Goal: Information Seeking & Learning: Learn about a topic

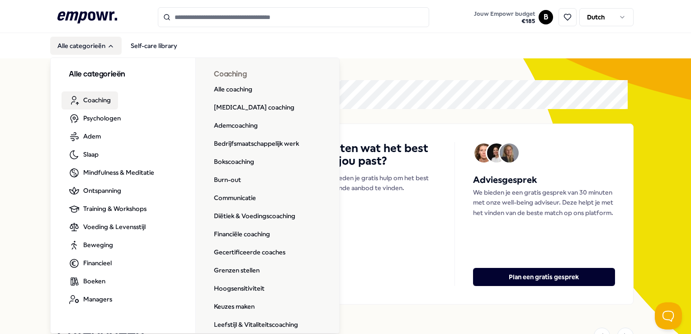
click at [94, 101] on span "Coaching" at bounding box center [97, 100] width 28 height 10
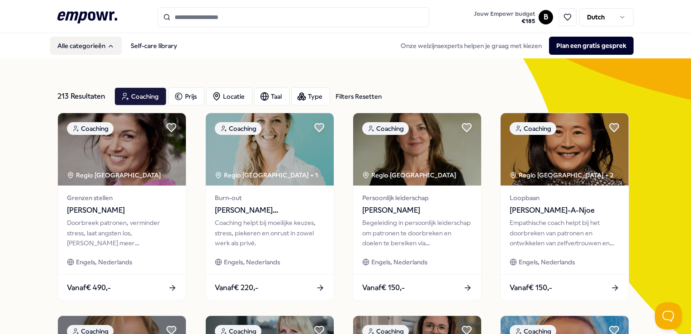
click at [81, 42] on button "Alle categorieën" at bounding box center [85, 46] width 71 height 18
click at [85, 47] on button "Alle categorieën" at bounding box center [85, 46] width 71 height 18
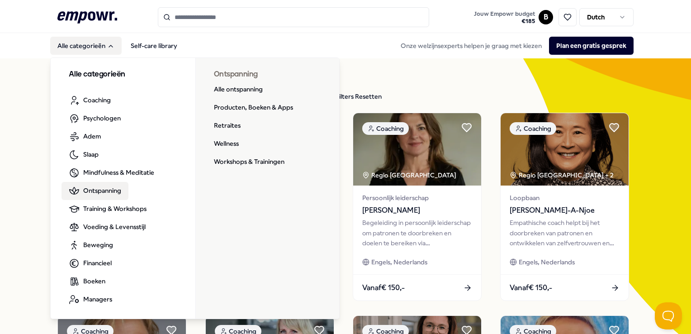
click at [99, 193] on span "Ontspanning" at bounding box center [102, 190] width 38 height 10
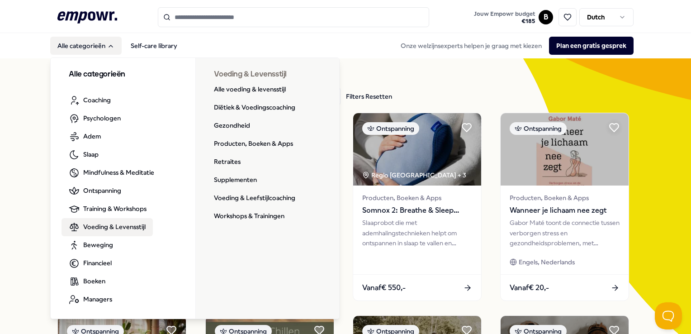
click at [100, 228] on span "Voeding & Levensstijl" at bounding box center [114, 226] width 62 height 10
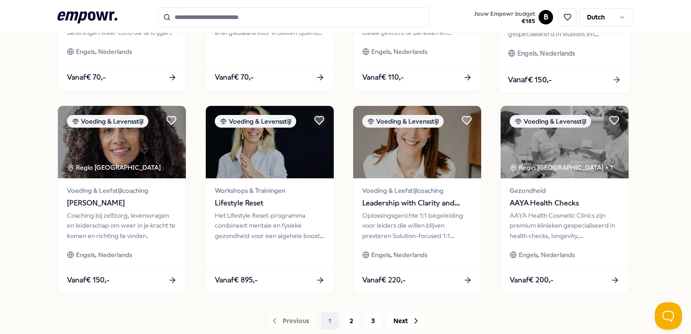
scroll to position [452, 0]
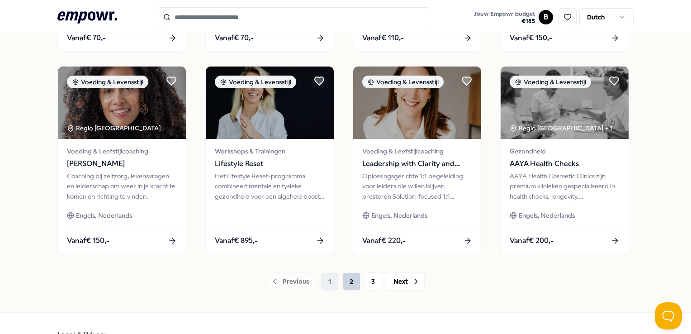
click at [346, 283] on button "2" at bounding box center [351, 281] width 18 height 18
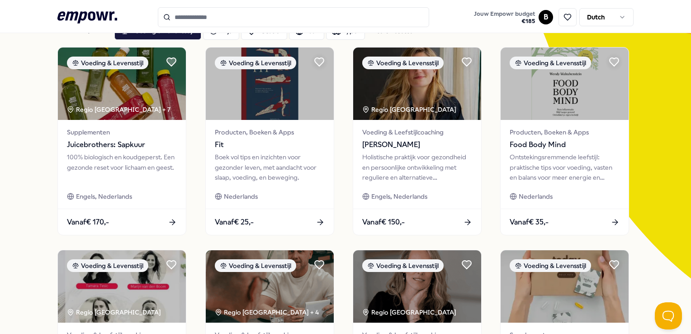
scroll to position [474, 0]
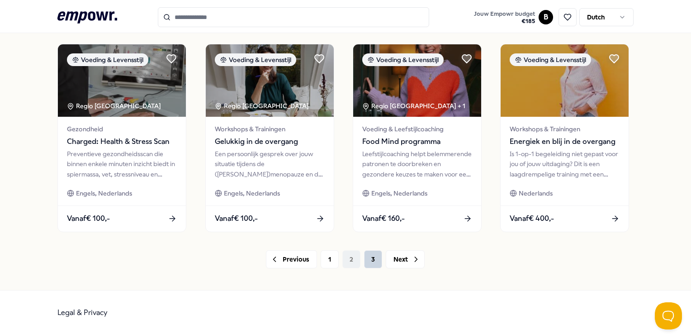
click at [364, 258] on button "3" at bounding box center [373, 259] width 18 height 18
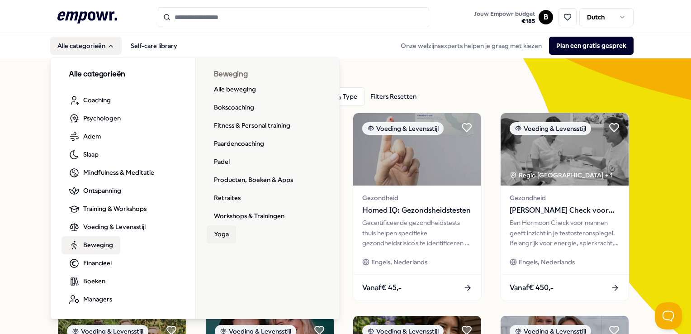
click at [213, 232] on link "Yoga" at bounding box center [221, 234] width 29 height 18
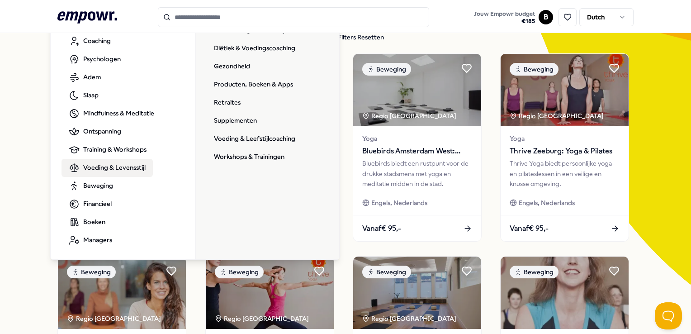
scroll to position [45, 0]
